Goal: Task Accomplishment & Management: Use online tool/utility

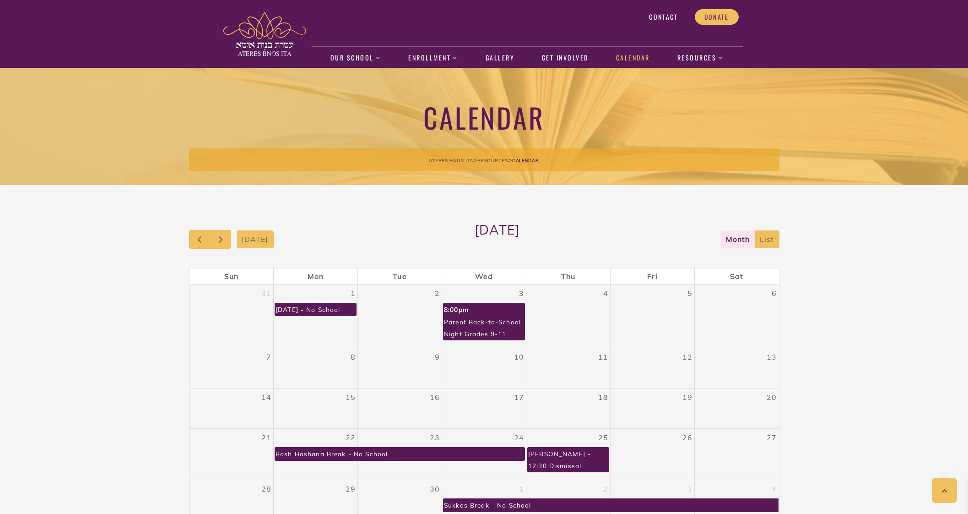
scroll to position [127, 0]
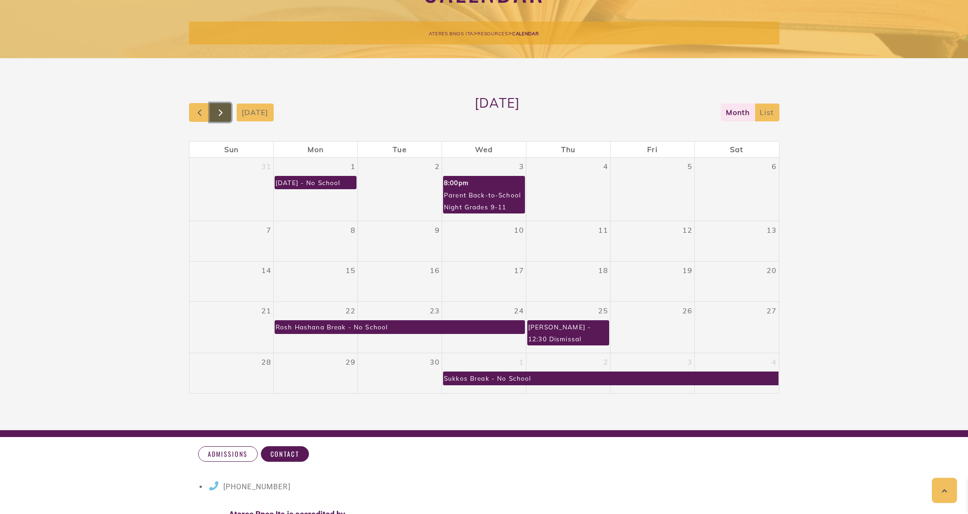
click at [222, 113] on span "button" at bounding box center [220, 112] width 11 height 11
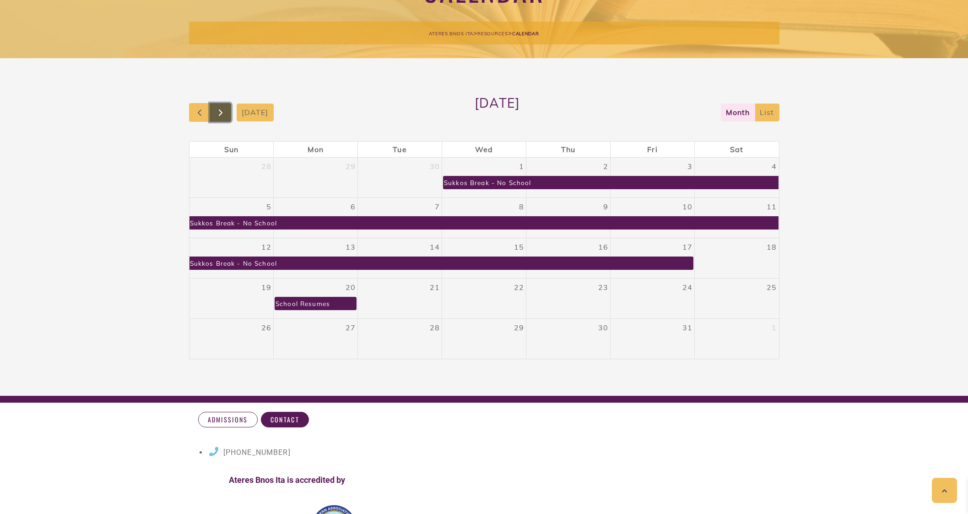
click at [219, 110] on span "button" at bounding box center [220, 112] width 11 height 11
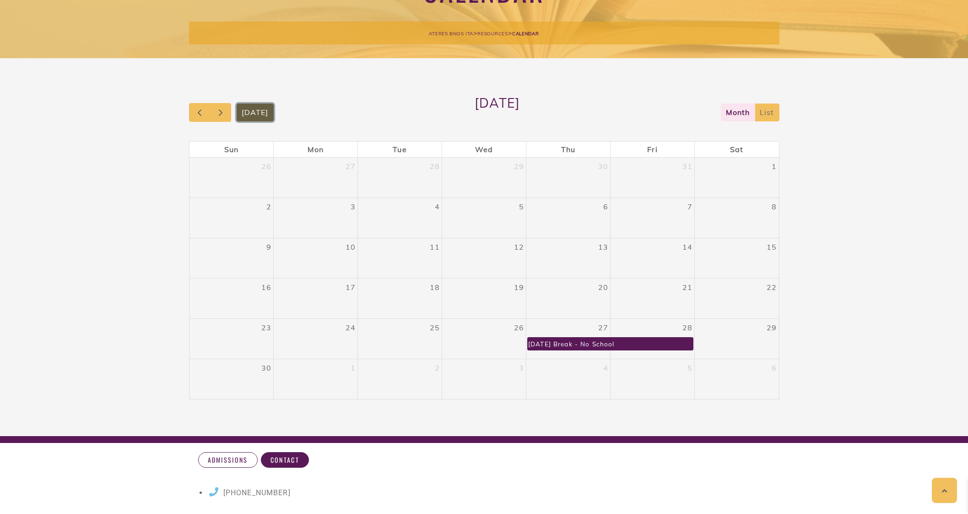
click at [255, 111] on button "[DATE]" at bounding box center [255, 112] width 37 height 18
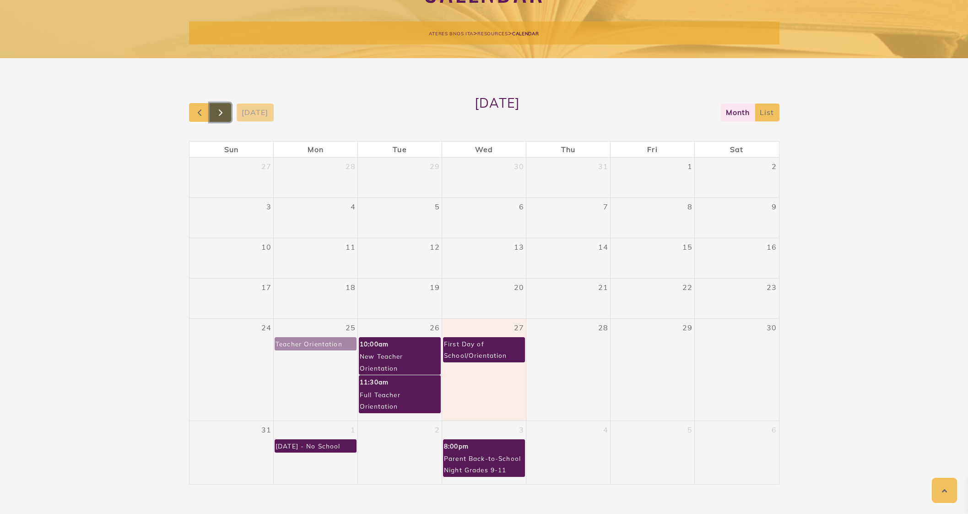
click at [226, 112] on span "button" at bounding box center [220, 112] width 11 height 11
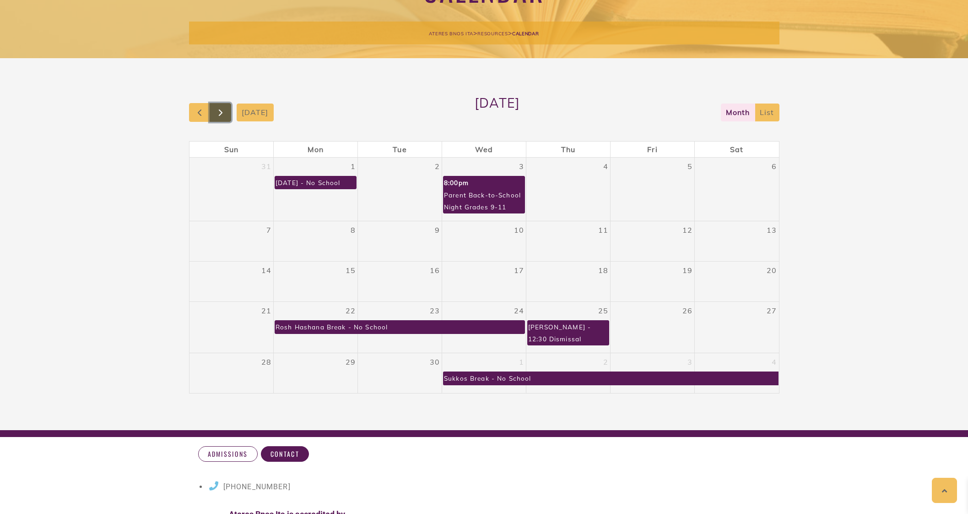
click at [224, 112] on span "button" at bounding box center [220, 112] width 11 height 11
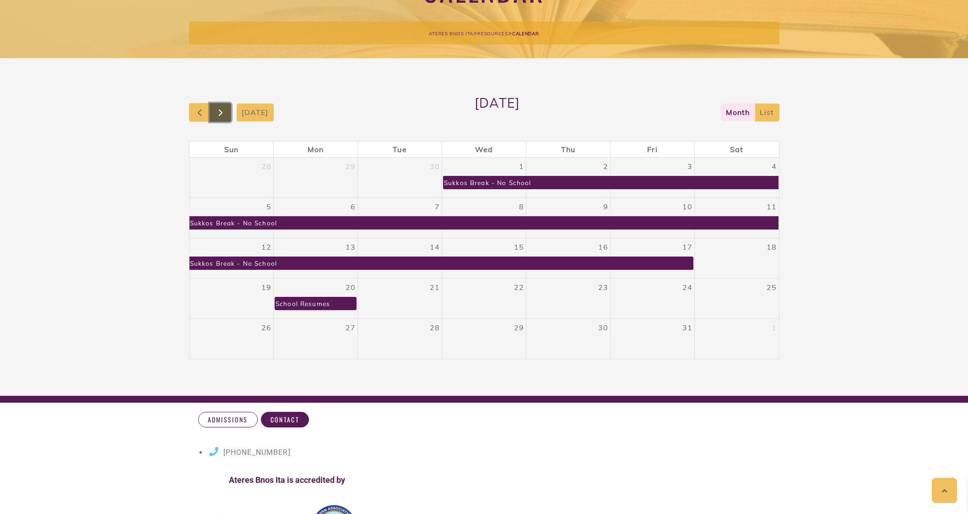
click at [224, 112] on span "button" at bounding box center [220, 112] width 11 height 11
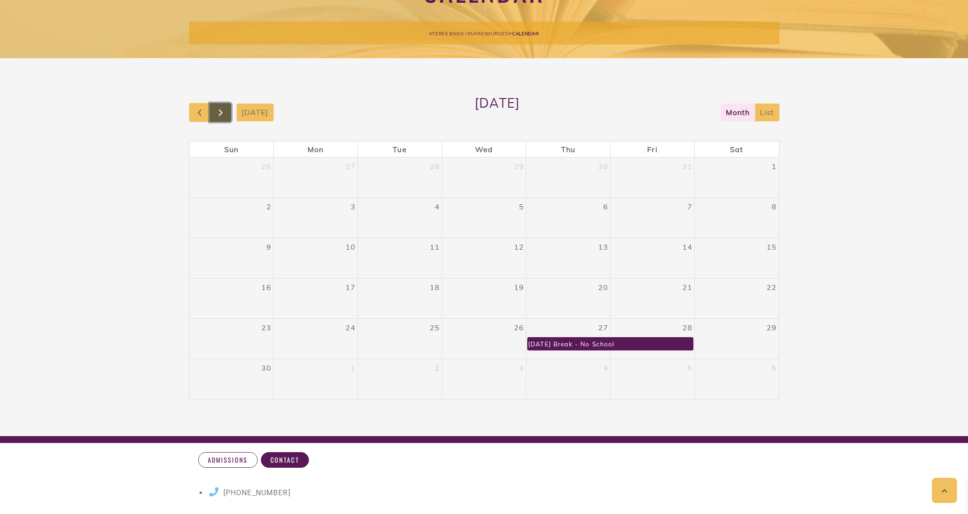
click at [222, 111] on span "button" at bounding box center [220, 112] width 11 height 11
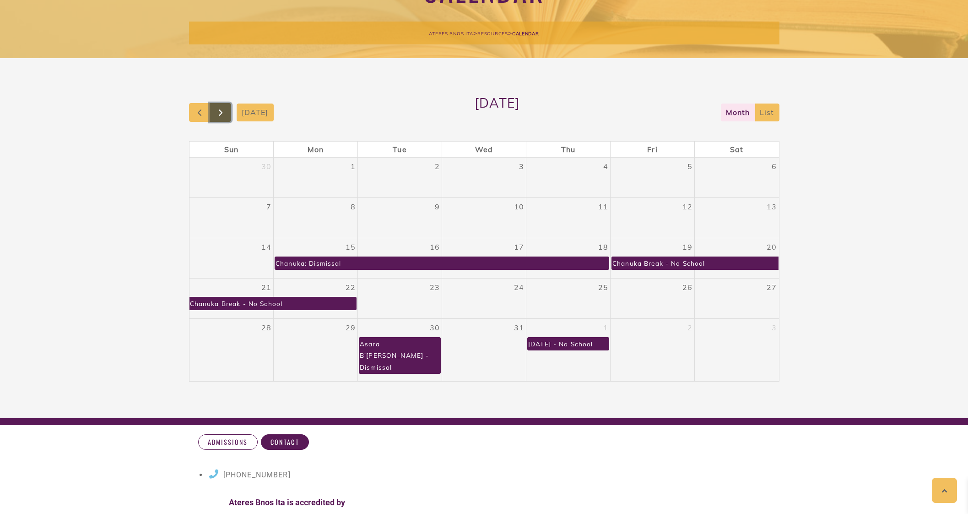
click at [222, 108] on span "button" at bounding box center [220, 112] width 11 height 11
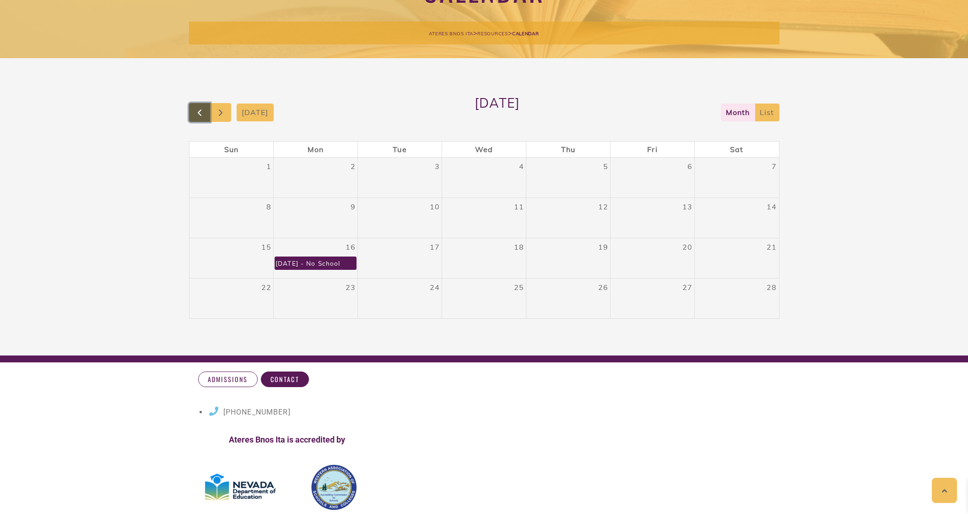
click at [201, 109] on span "button" at bounding box center [199, 112] width 11 height 11
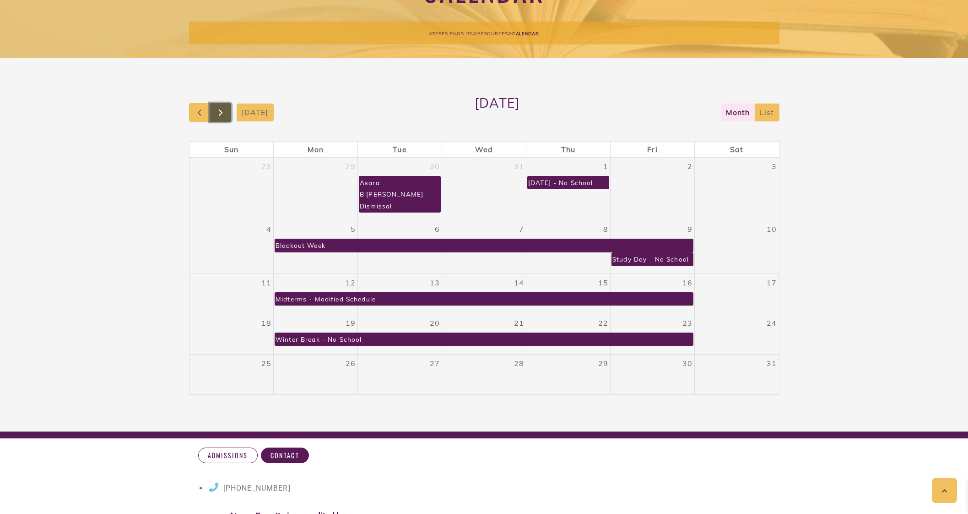
click at [227, 113] on button "button" at bounding box center [221, 112] width 22 height 19
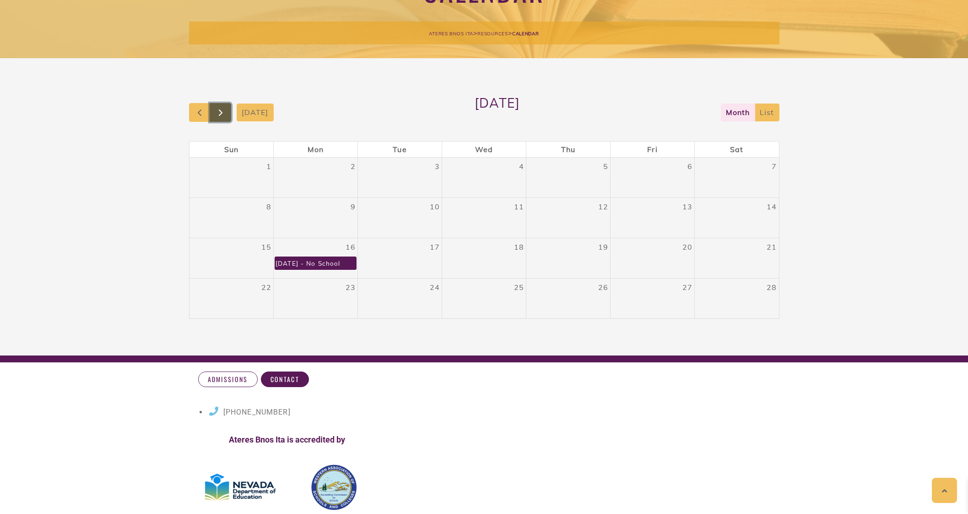
click at [224, 116] on span "button" at bounding box center [220, 112] width 11 height 11
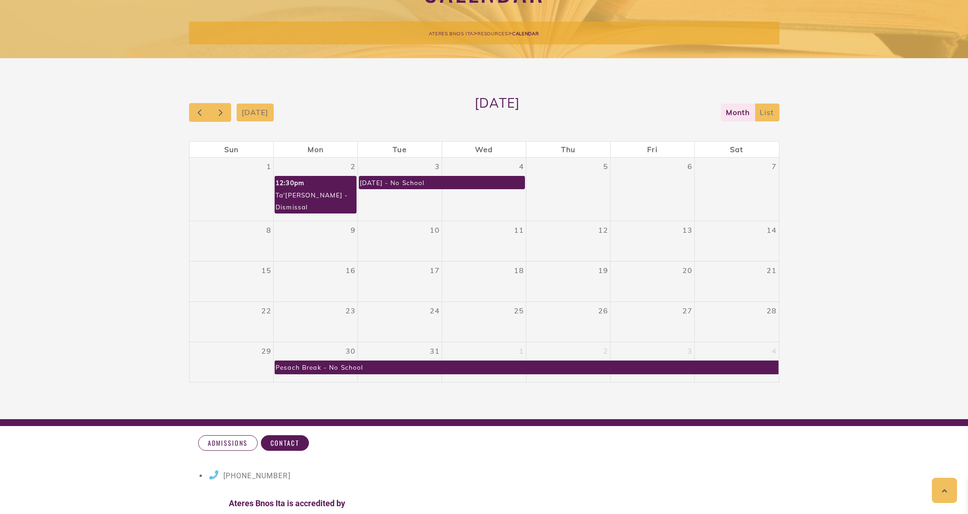
scroll to position [0, 0]
